Goal: Task Accomplishment & Management: Use online tool/utility

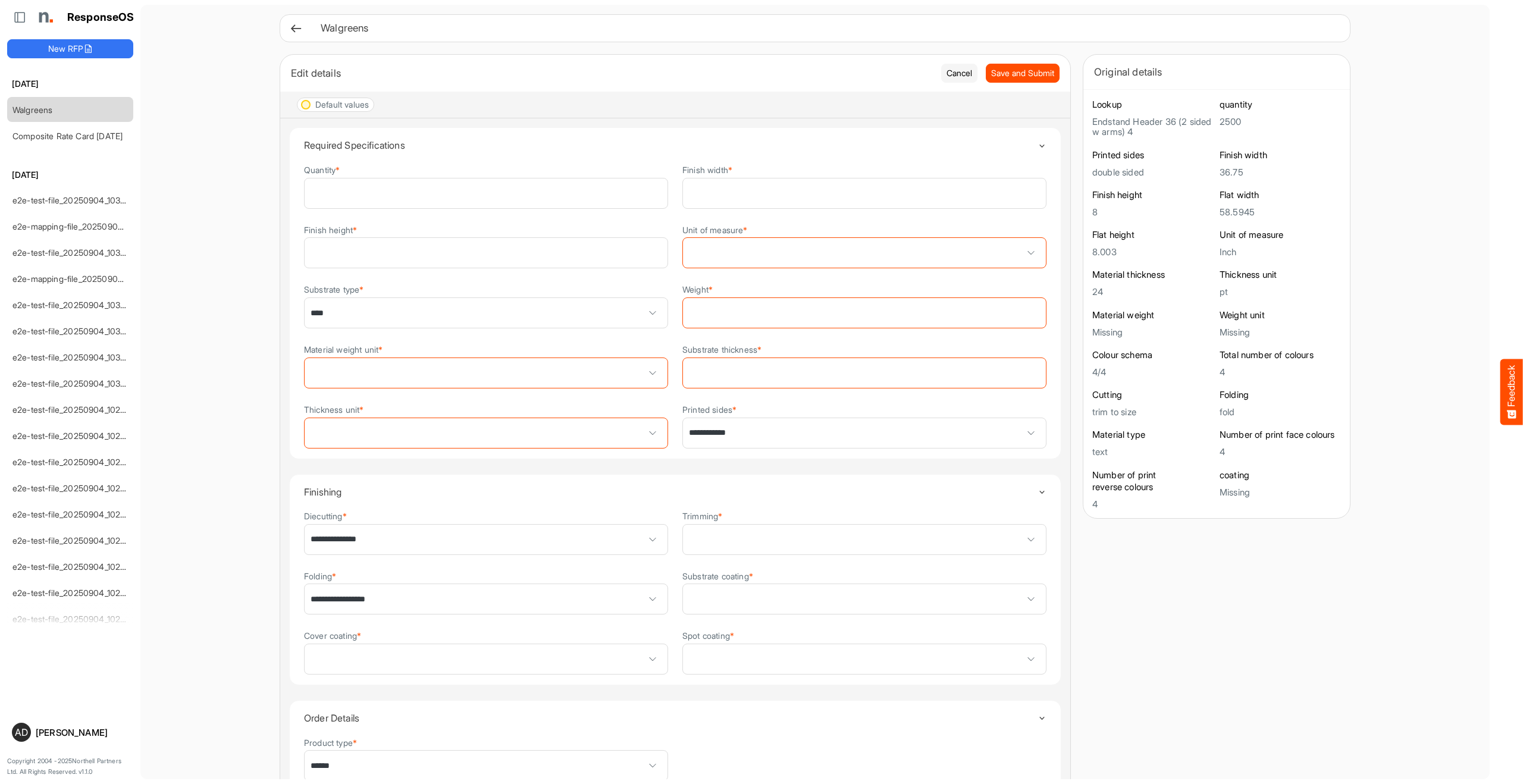
click at [288, 34] on div "Walgreens" at bounding box center [815, 28] width 1071 height 28
click at [291, 33] on icon at bounding box center [296, 28] width 13 height 13
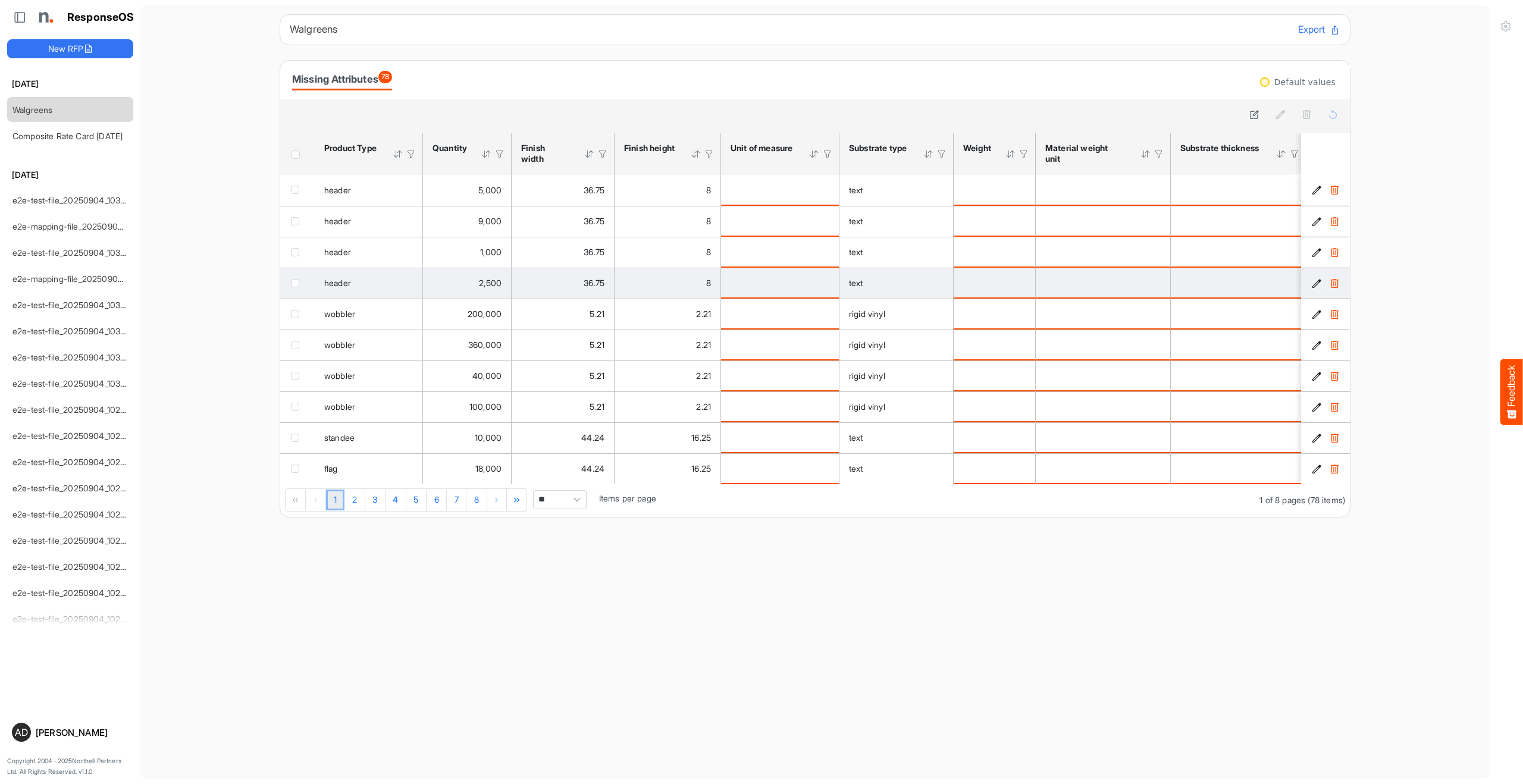
click at [301, 281] on div "checkbox" at bounding box center [298, 282] width 14 height 12
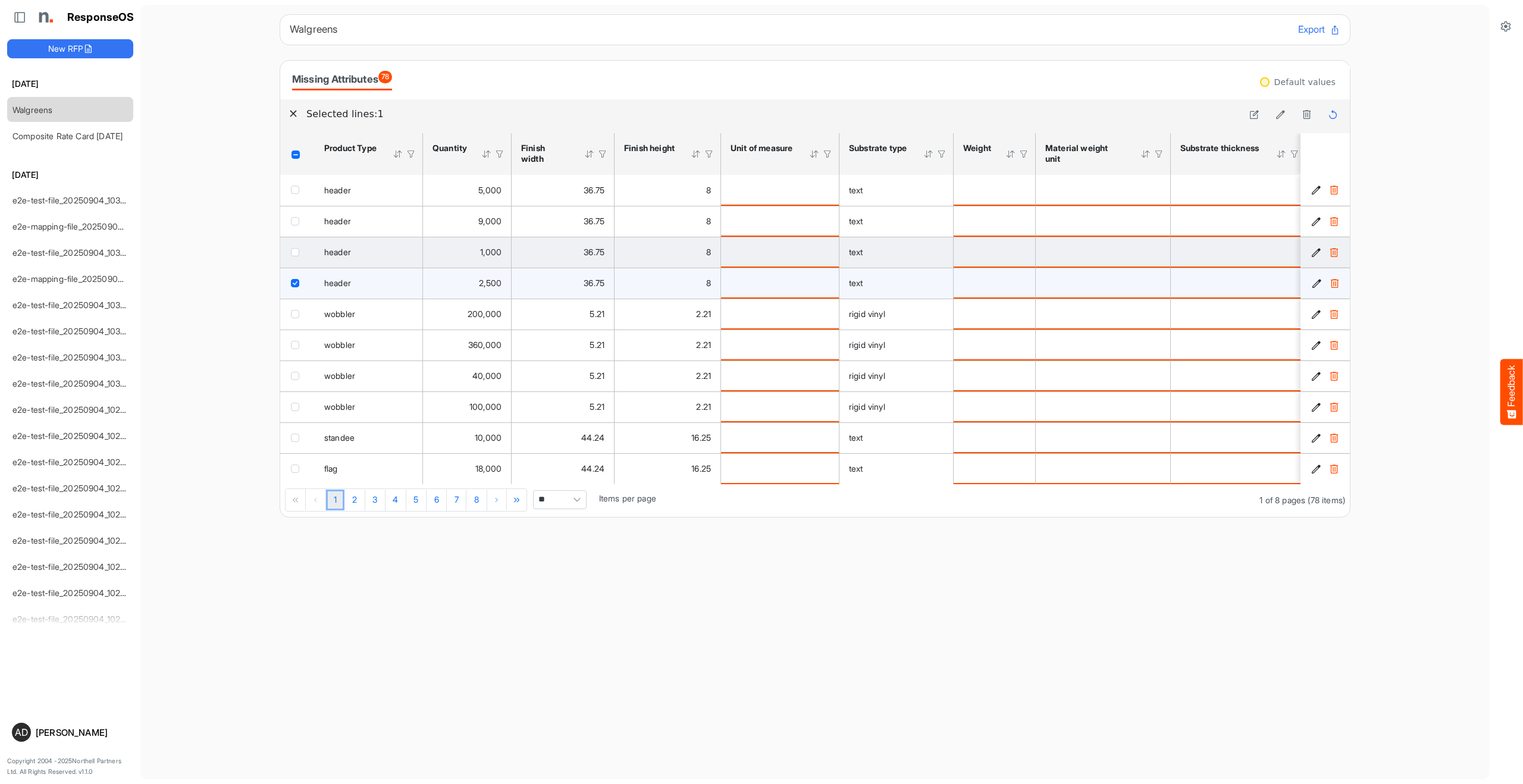
click at [295, 257] on div "checkbox" at bounding box center [298, 252] width 14 height 12
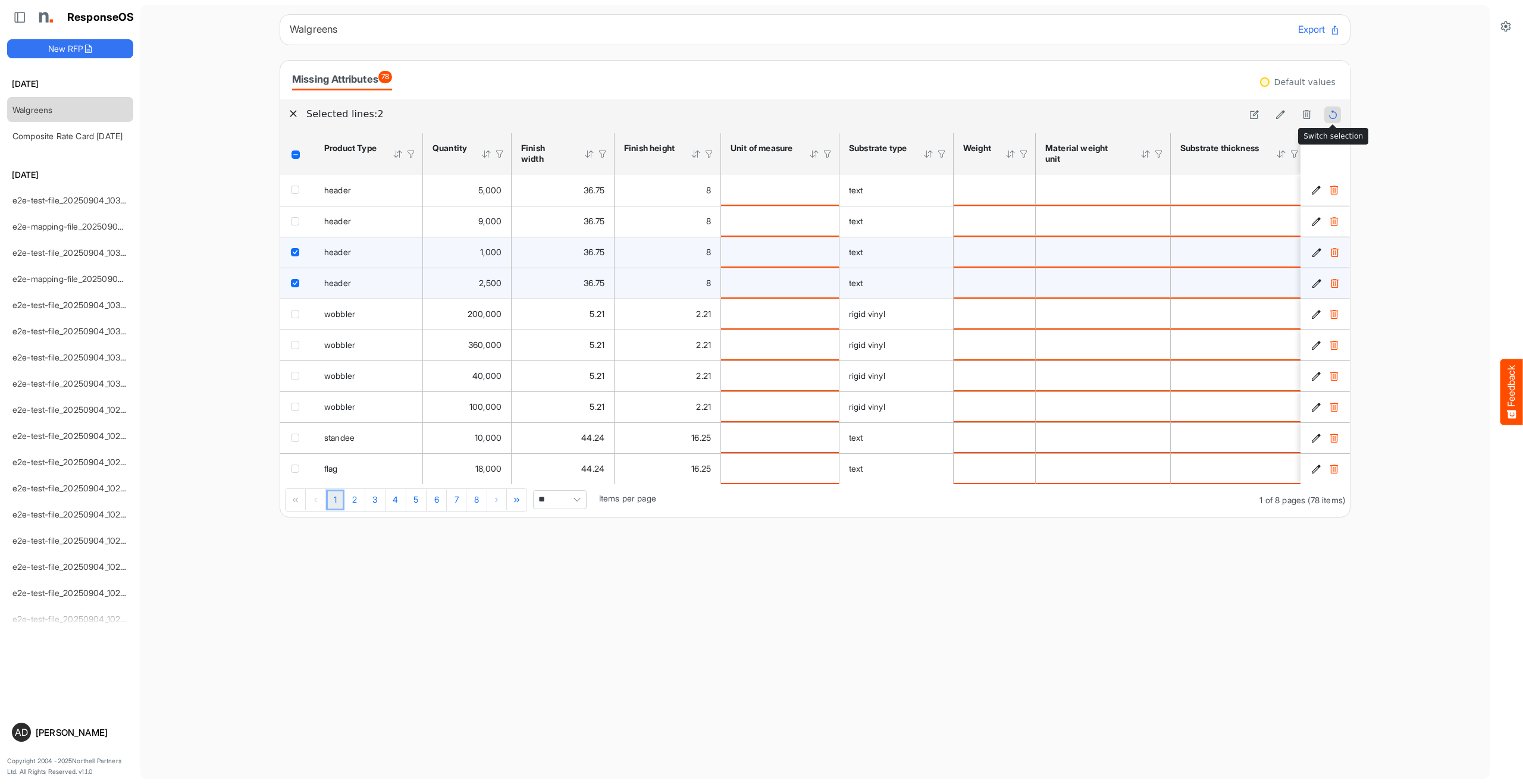
click at [1336, 111] on icon at bounding box center [1333, 114] width 10 height 10
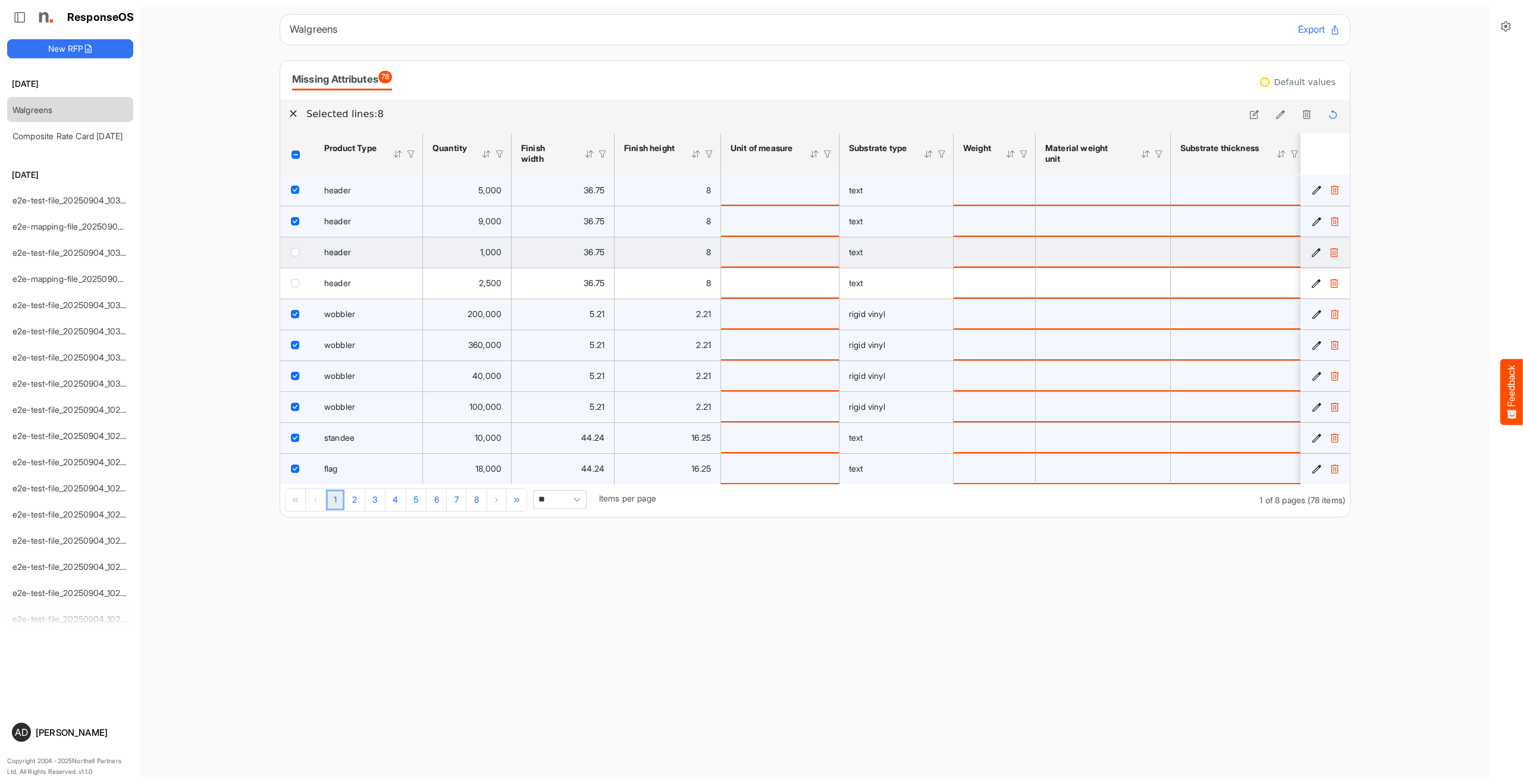
click at [1316, 249] on icon "c3b32ad9-9f10-45bd-8de3-952cd09005aa is template cell Column Header" at bounding box center [1317, 252] width 10 height 10
